Goal: Obtain resource: Obtain resource

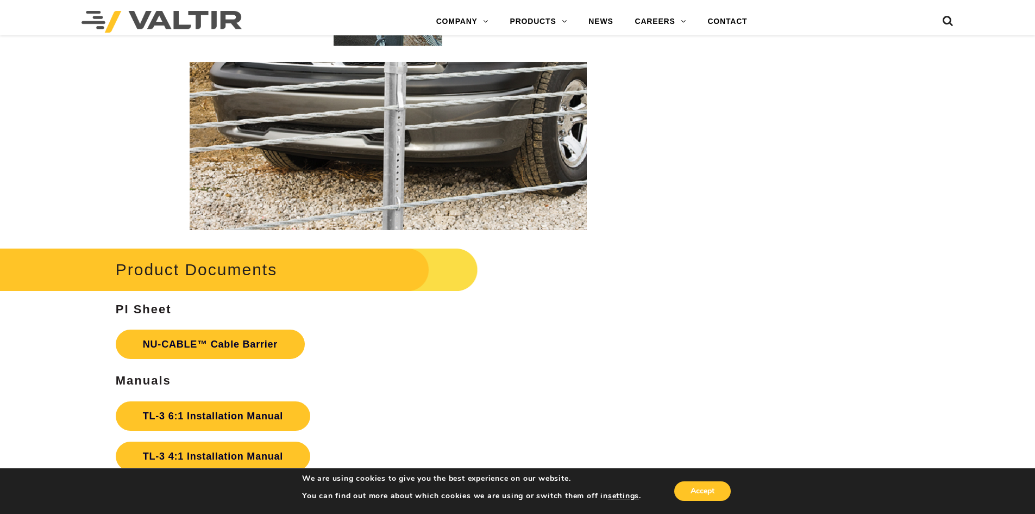
scroll to position [2282, 0]
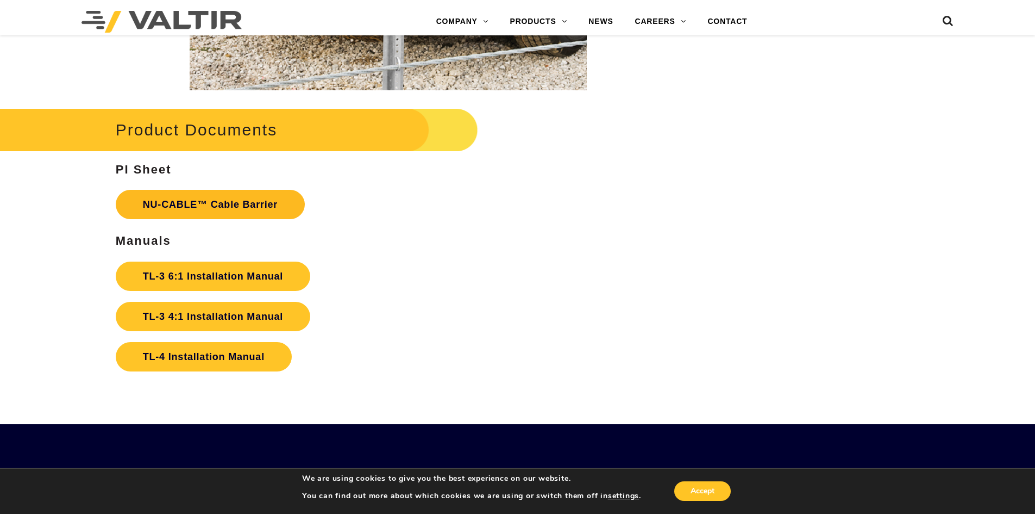
click at [200, 205] on link "NU-CABLE™ Cable Barrier" at bounding box center [210, 204] width 189 height 29
click at [203, 198] on link "NU-CABLE™ Cable Barrier" at bounding box center [210, 204] width 189 height 29
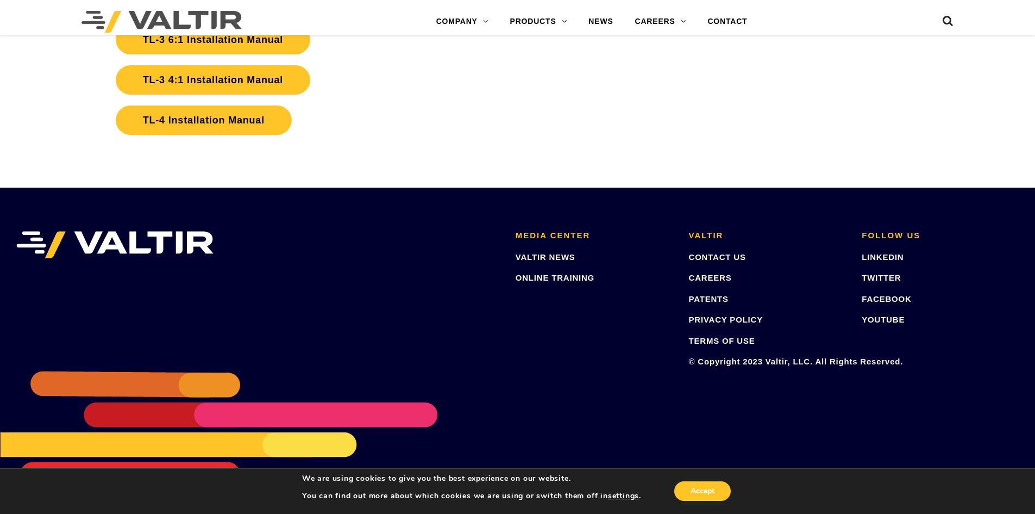
scroll to position [2301, 0]
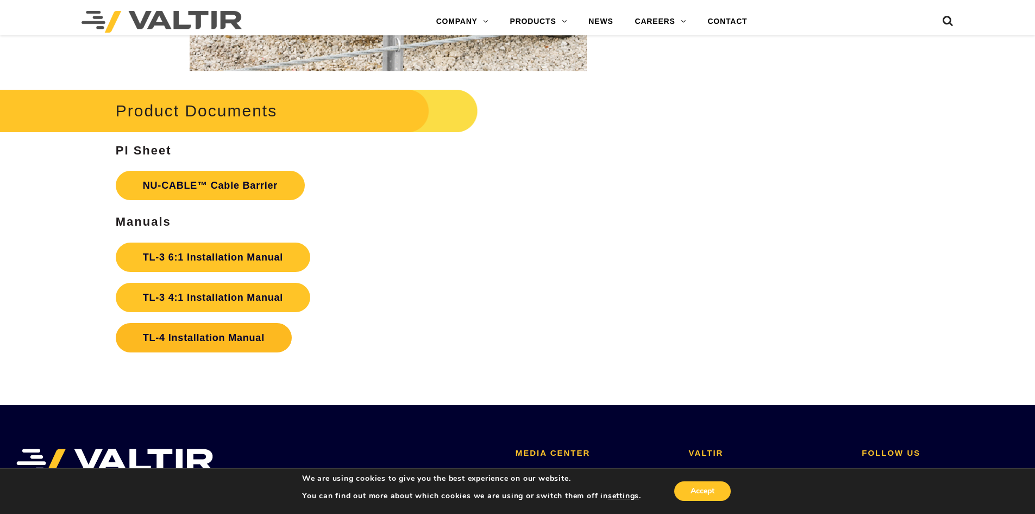
click at [178, 336] on link "TL-4 Installation Manual" at bounding box center [204, 337] width 176 height 29
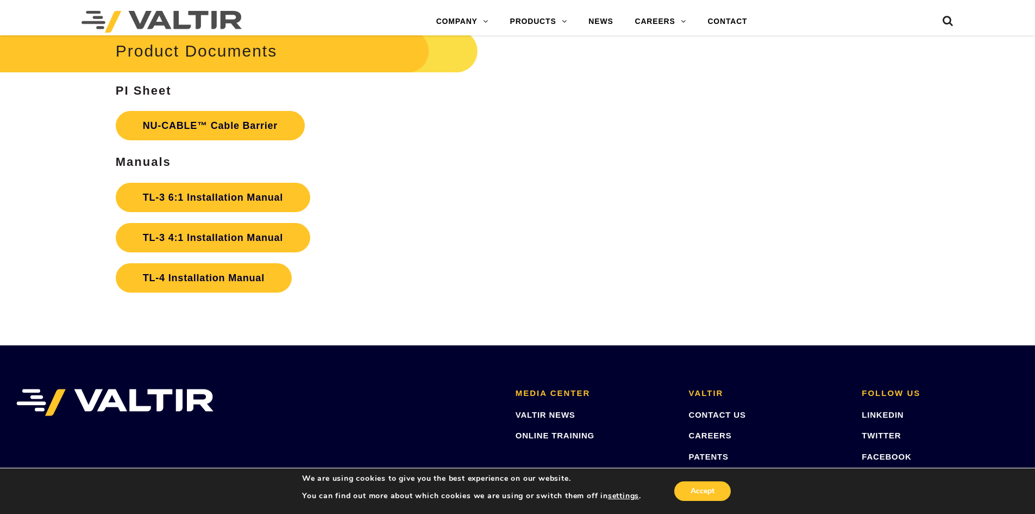
scroll to position [2356, 0]
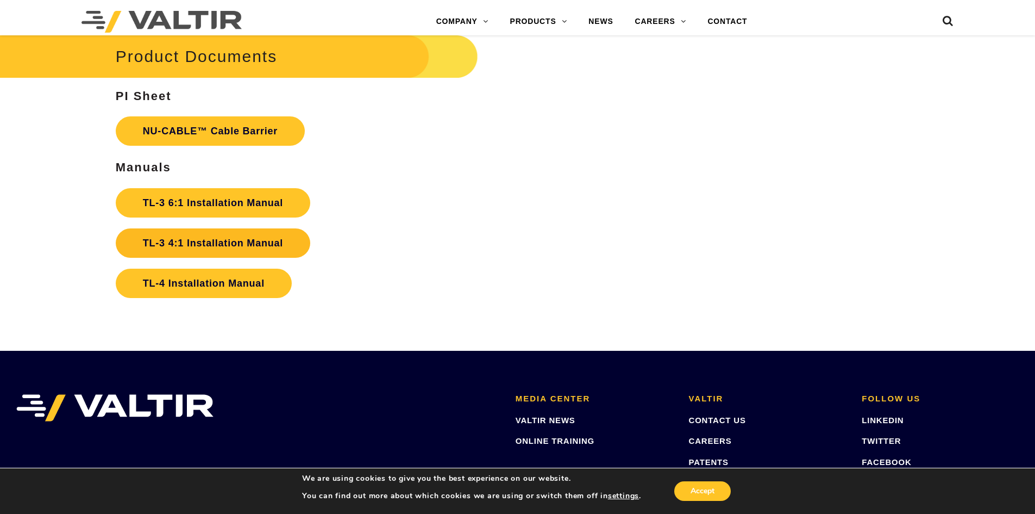
click at [206, 236] on link "TL-3 4:1 Installation Manual" at bounding box center [213, 242] width 195 height 29
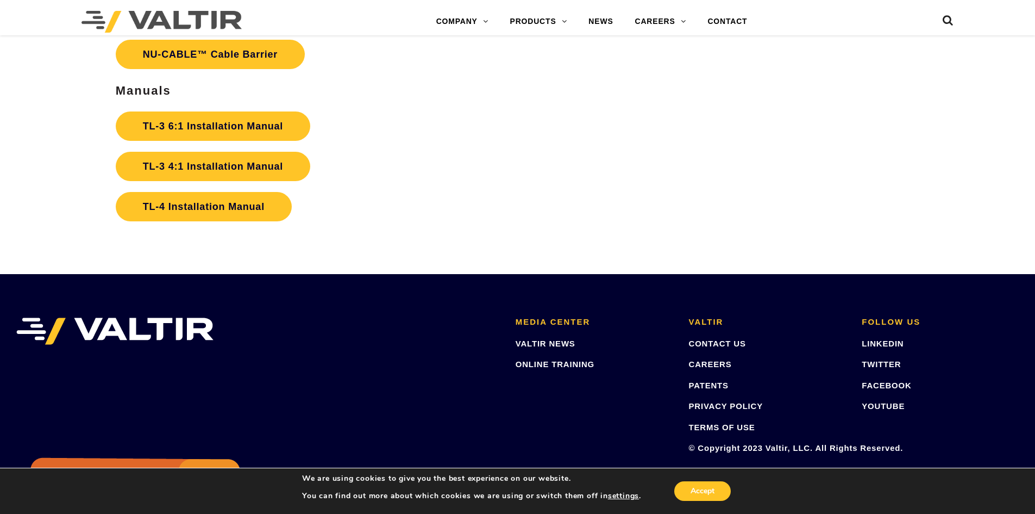
scroll to position [2445, 0]
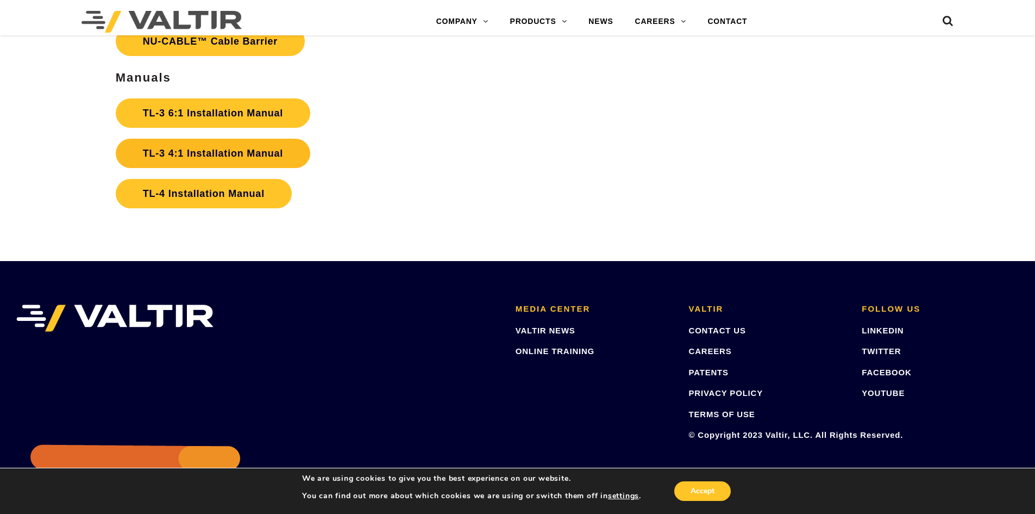
click at [160, 154] on link "TL-3 4:1 Installation Manual" at bounding box center [213, 153] width 195 height 29
